Goal: Communication & Community: Answer question/provide support

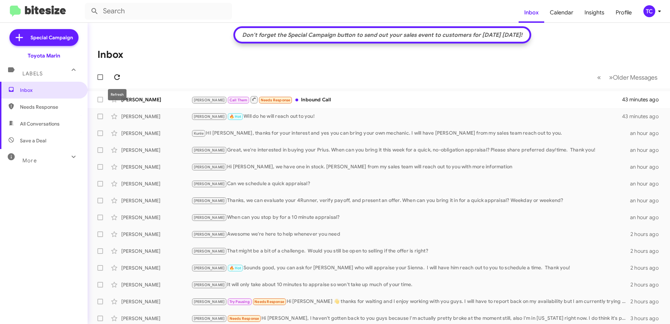
click at [118, 79] on icon at bounding box center [117, 77] width 6 height 6
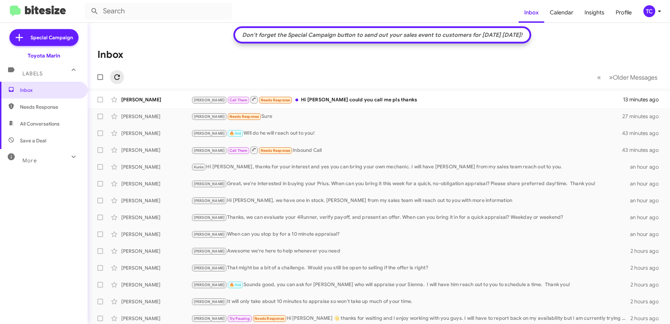
click at [115, 76] on icon at bounding box center [117, 77] width 6 height 6
click at [336, 99] on div "[PERSON_NAME] Call Them Needs Response Hi [PERSON_NAME] could you call me pls t…" at bounding box center [413, 99] width 445 height 9
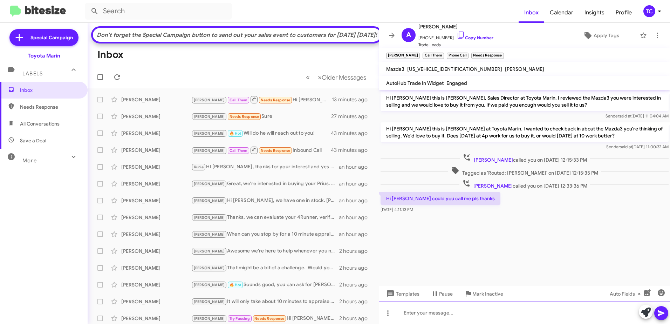
click at [529, 316] on div at bounding box center [524, 312] width 291 height 22
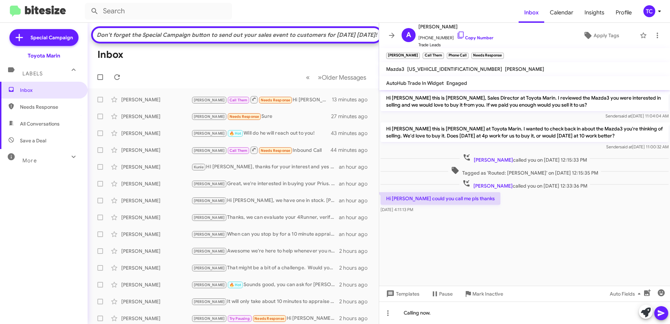
click at [657, 310] on icon at bounding box center [661, 313] width 8 height 8
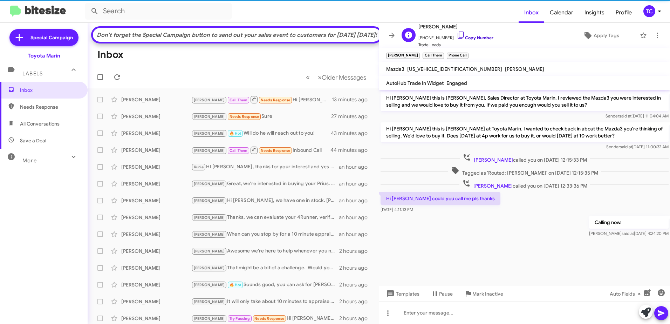
click at [457, 33] on icon at bounding box center [460, 35] width 6 height 7
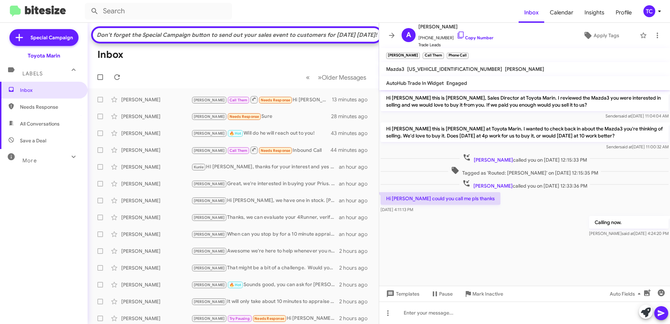
click at [393, 34] on icon at bounding box center [392, 35] width 6 height 5
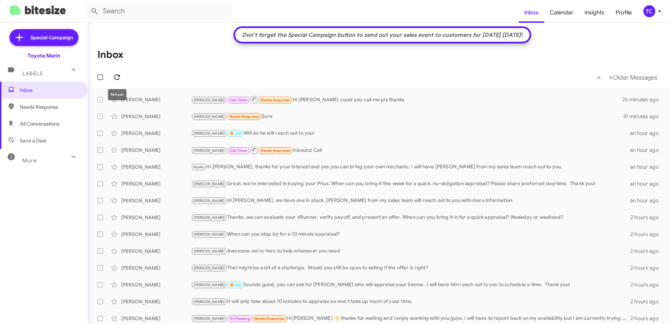
click at [118, 78] on icon at bounding box center [117, 77] width 8 height 8
